Goal: Information Seeking & Learning: Learn about a topic

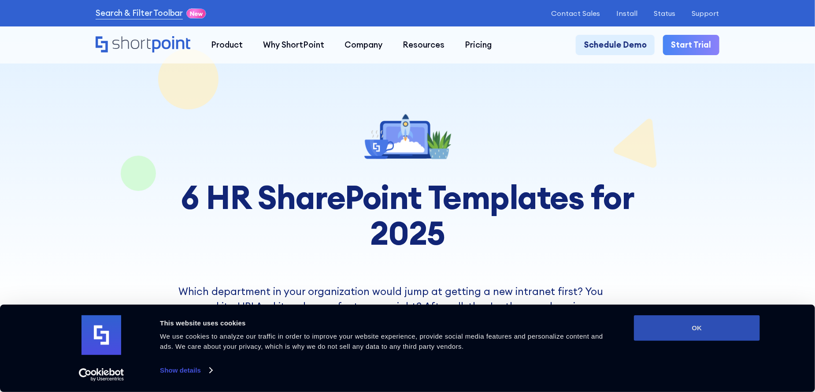
click at [697, 333] on button "OK" at bounding box center [697, 328] width 126 height 26
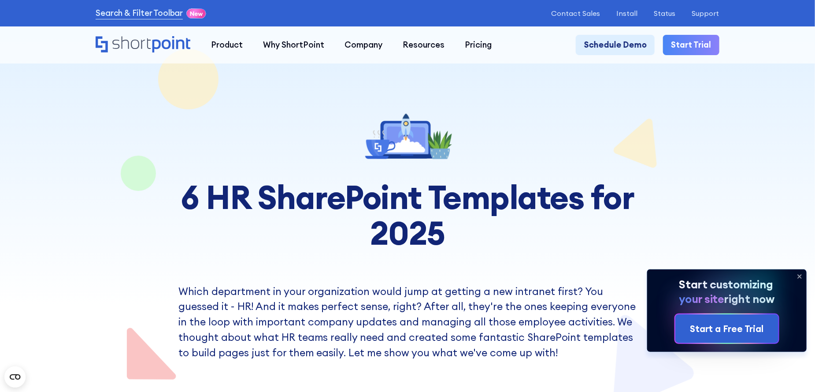
click at [803, 275] on icon at bounding box center [800, 276] width 14 height 14
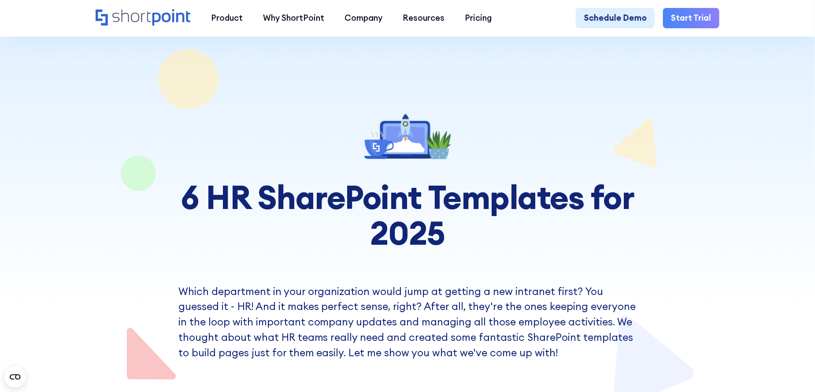
scroll to position [264, 0]
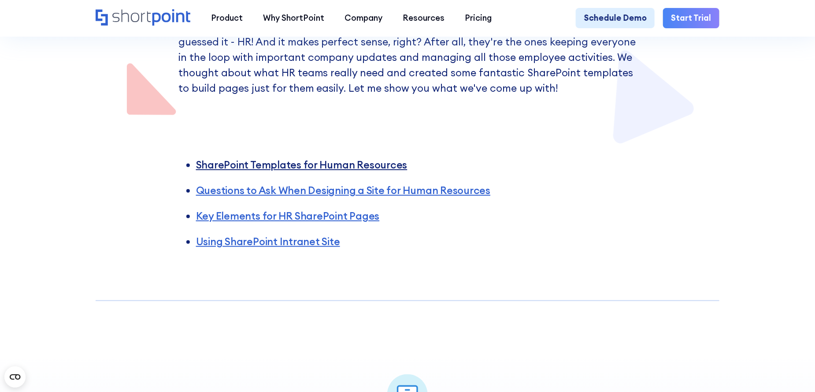
click at [290, 171] on link "SharePoint Templates for Human Resources" at bounding box center [302, 164] width 212 height 13
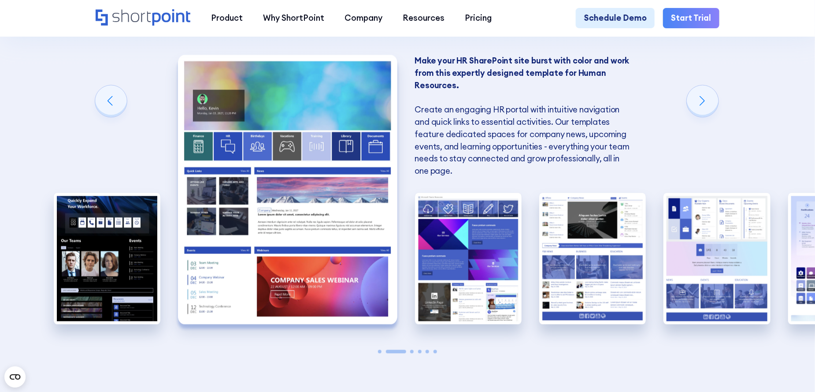
scroll to position [822, 0]
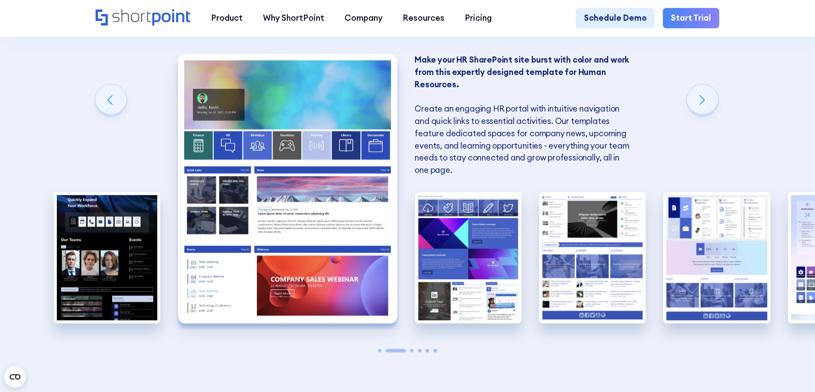
click at [333, 172] on img "2 / 6" at bounding box center [287, 188] width 219 height 269
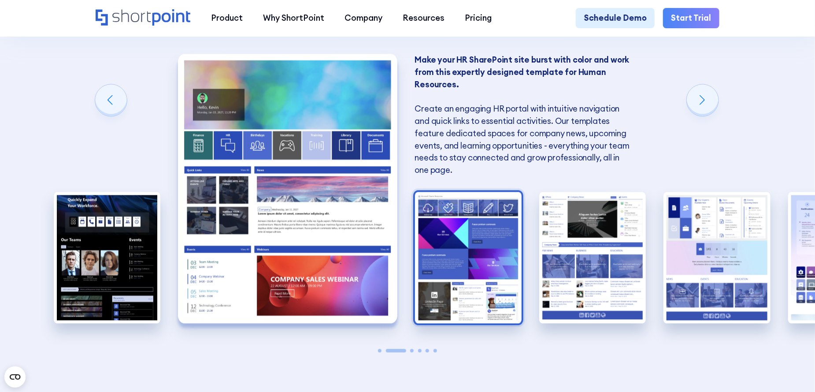
click at [477, 284] on img "3 / 6" at bounding box center [468, 257] width 107 height 131
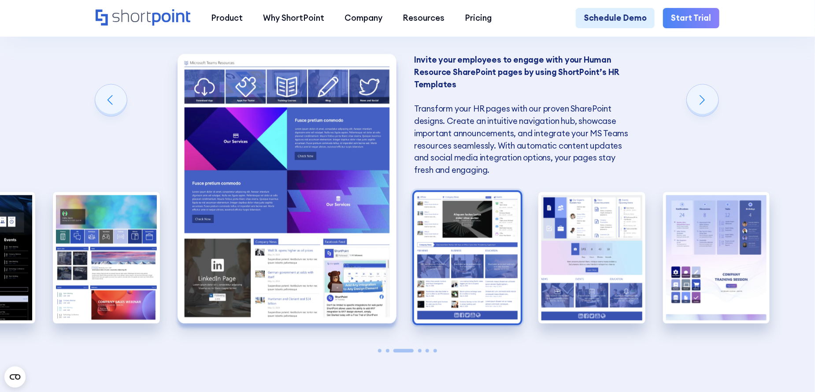
click at [475, 274] on img "4 / 6" at bounding box center [467, 257] width 107 height 131
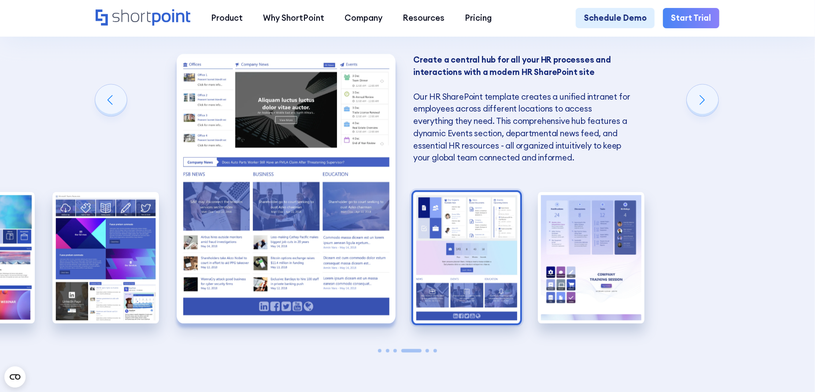
click at [502, 279] on img "5 / 6" at bounding box center [466, 257] width 107 height 131
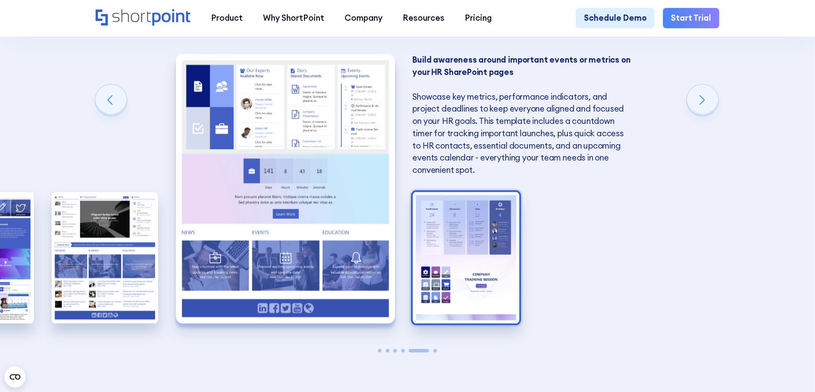
click at [464, 260] on img "6 / 6" at bounding box center [466, 257] width 107 height 131
